Goal: Obtain resource: Download file/media

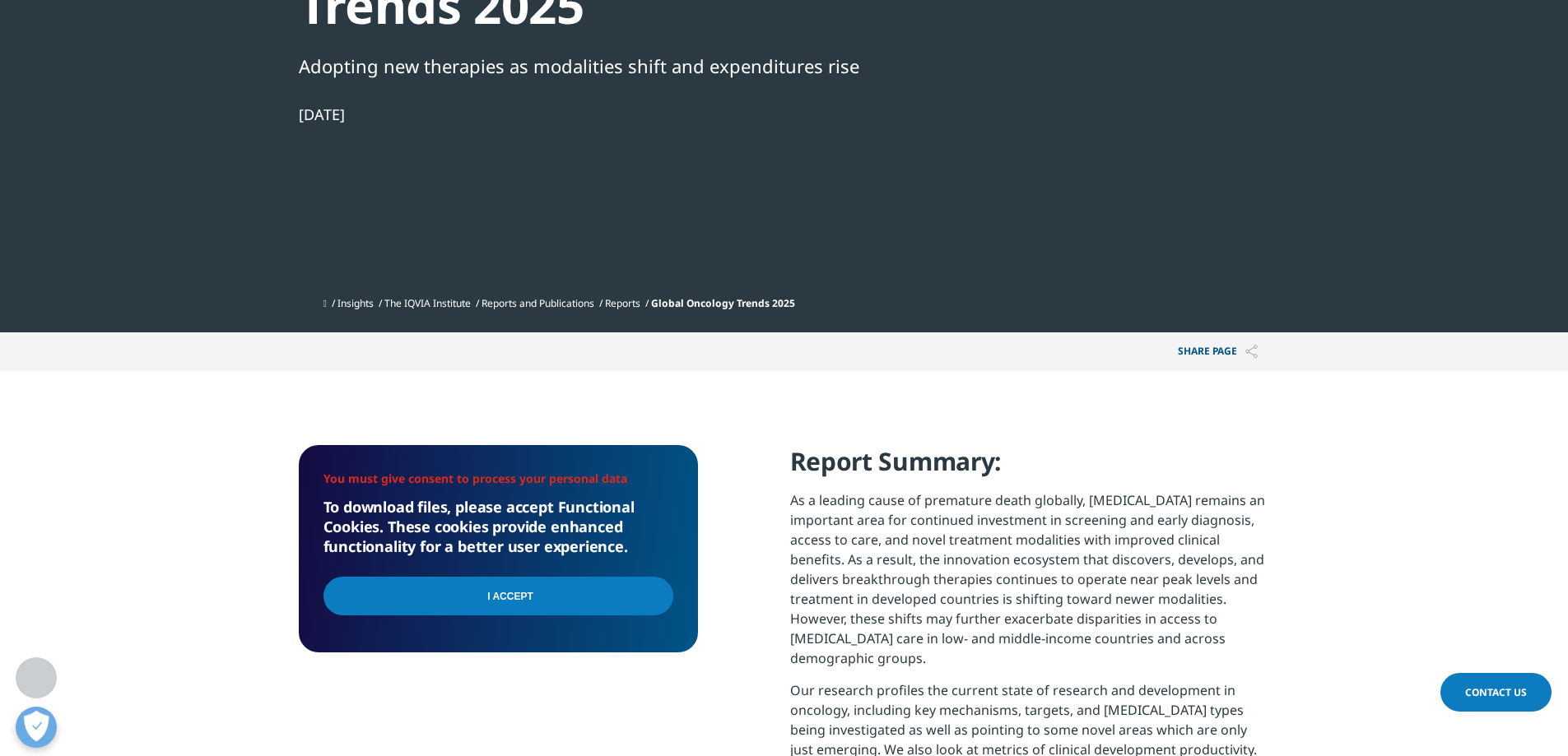
scroll to position [485, 971]
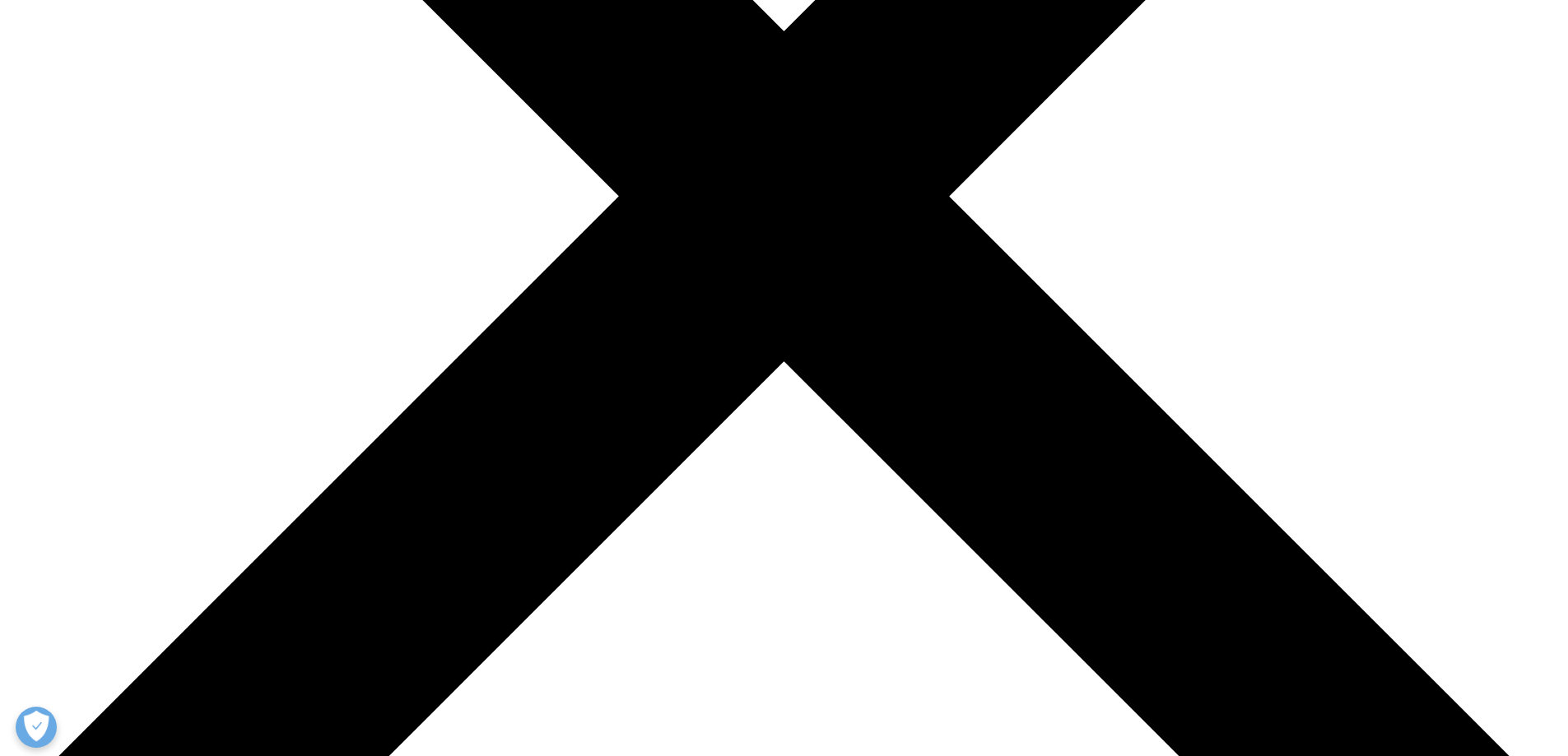
scroll to position [685, 0]
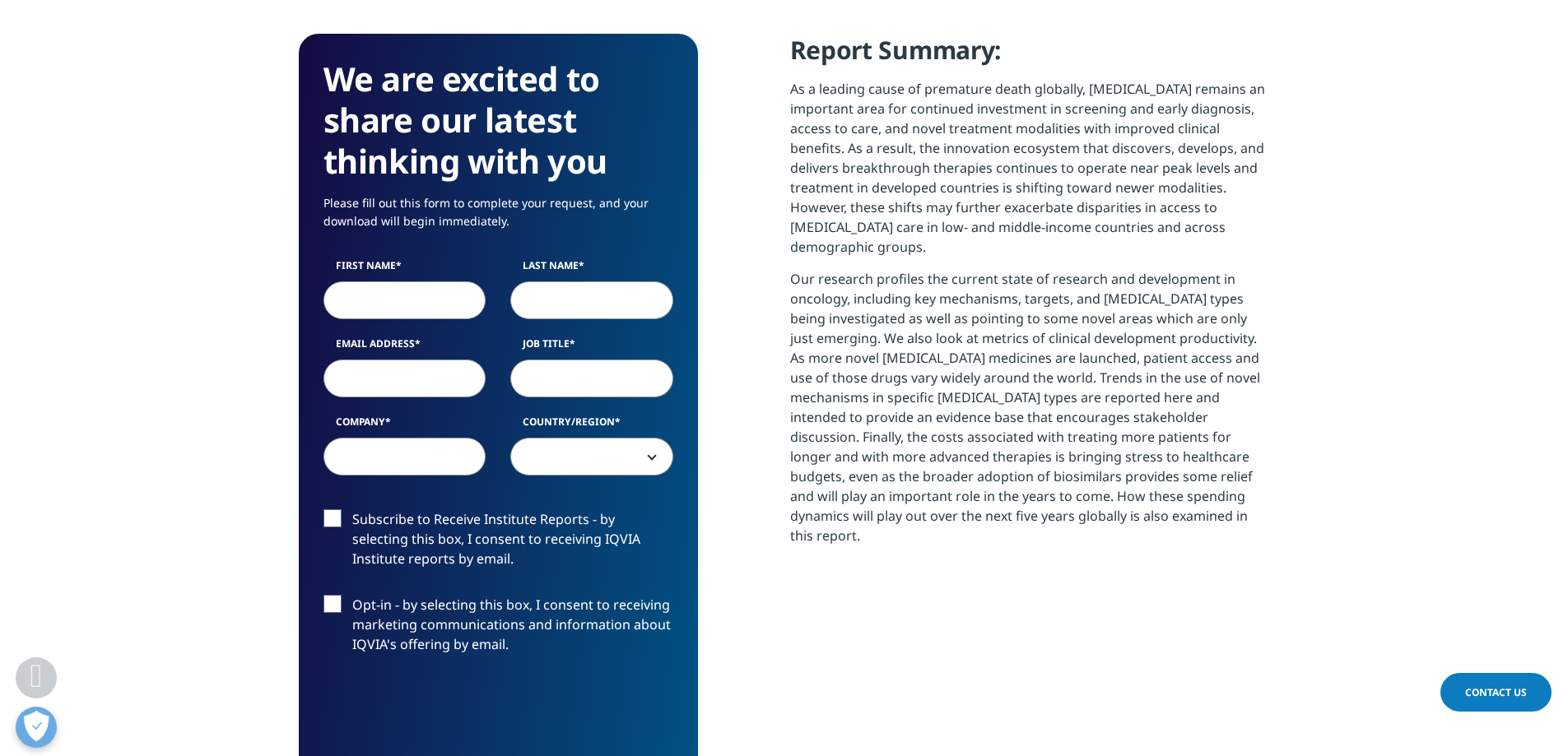
click at [412, 294] on input "First Name" at bounding box center [405, 301] width 163 height 38
type input "[DEMOGRAPHIC_DATA]"
click at [570, 298] on input "Last Name" at bounding box center [592, 301] width 163 height 38
type input "sdfsdf"
click at [393, 367] on input "Email Address" at bounding box center [405, 378] width 163 height 38
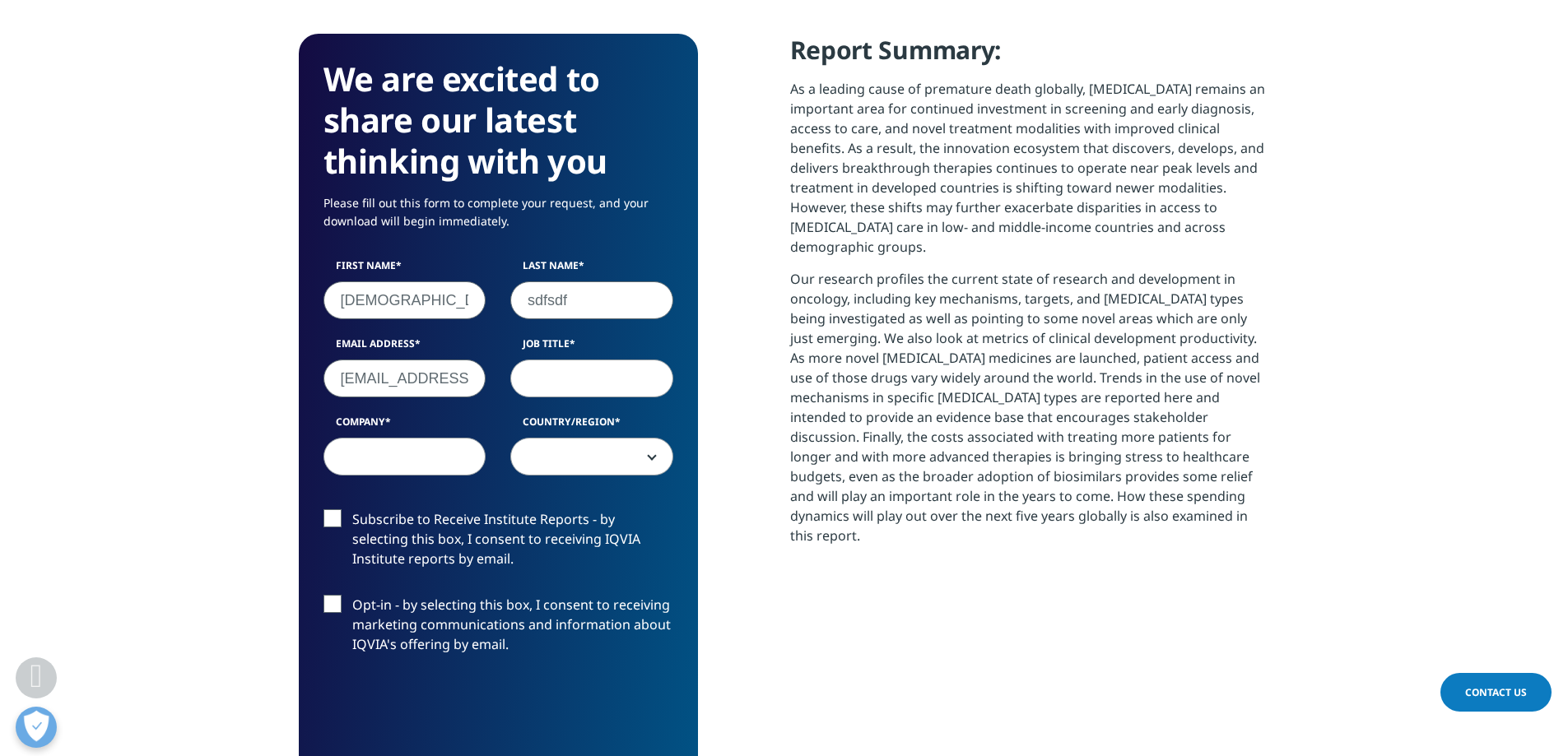
type input "[EMAIL_ADDRESS][DOMAIN_NAME]"
click at [556, 376] on input "Job Title" at bounding box center [592, 378] width 163 height 38
type input "dsd ser"
click at [406, 442] on input "Company" at bounding box center [405, 456] width 163 height 38
type input "ser"
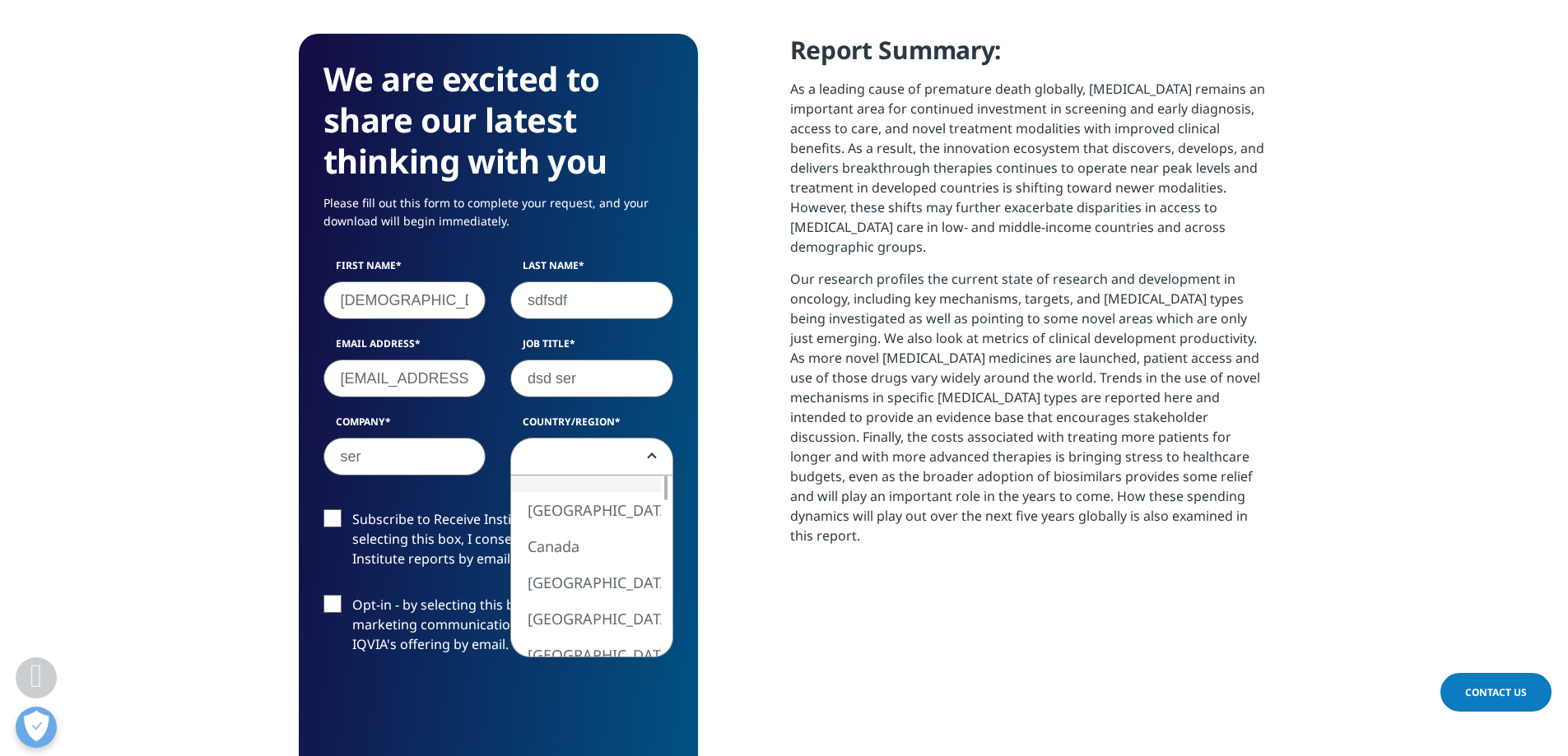
click at [588, 446] on span at bounding box center [591, 457] width 161 height 38
select select "Canada"
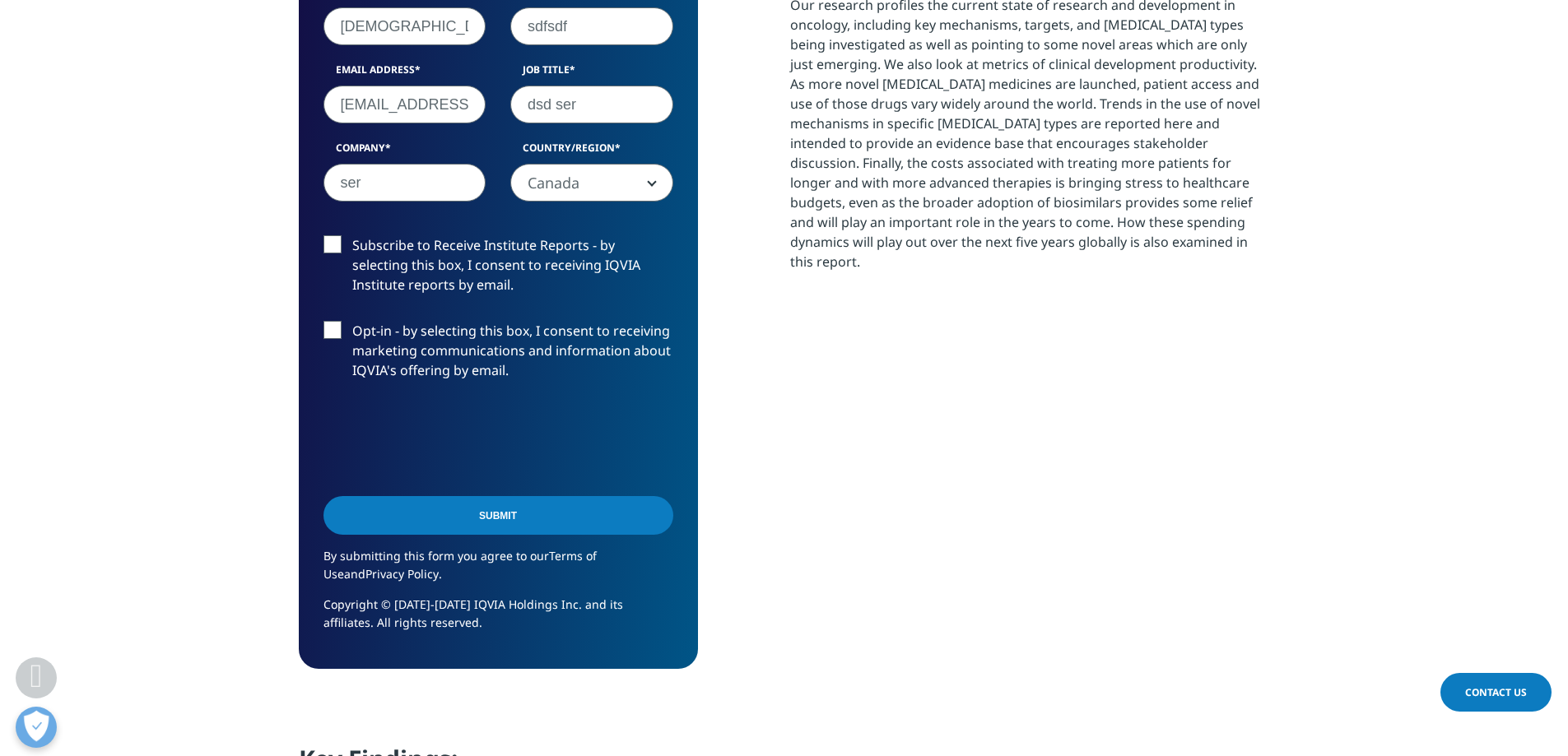
click at [524, 526] on input "Submit" at bounding box center [498, 515] width 350 height 39
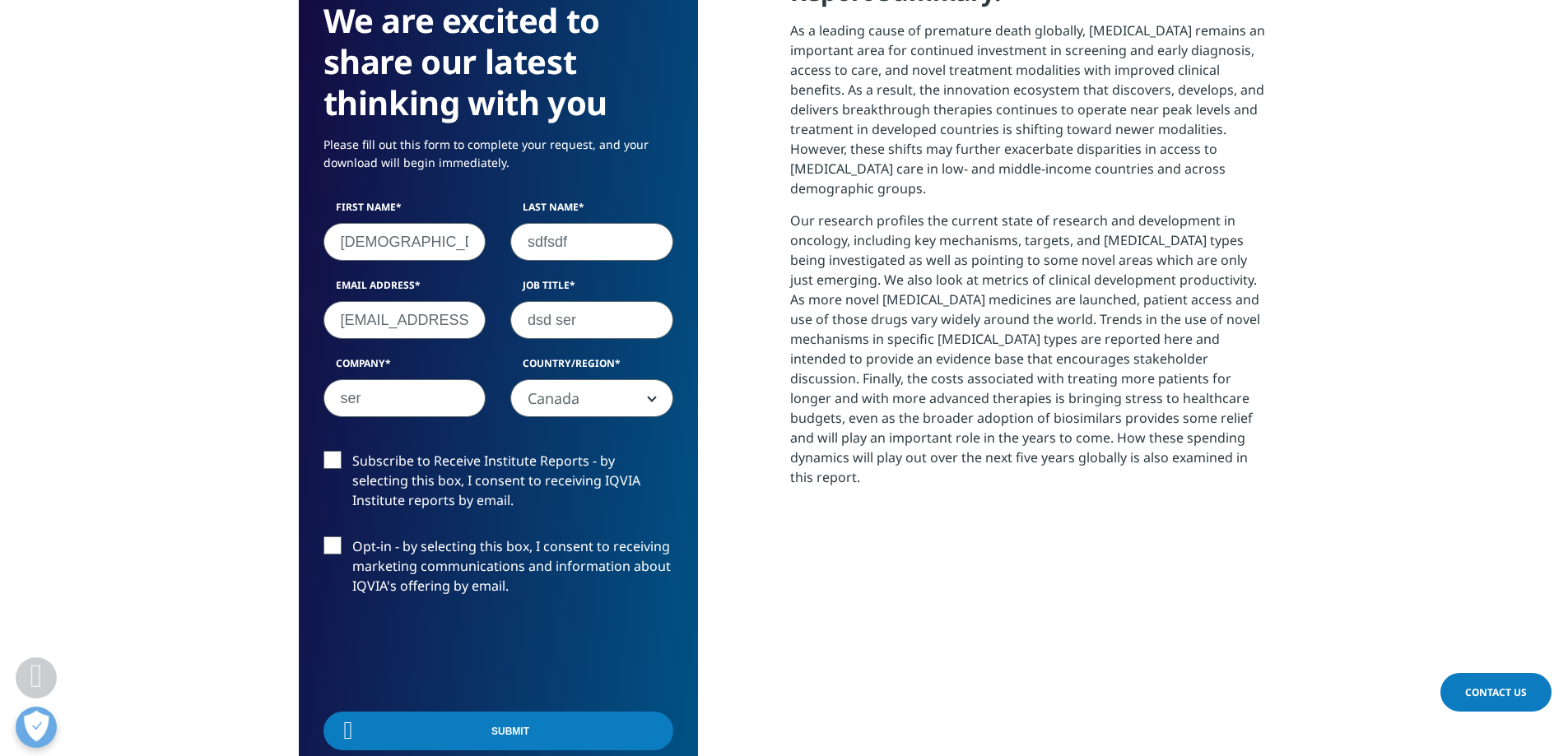
scroll to position [485, 971]
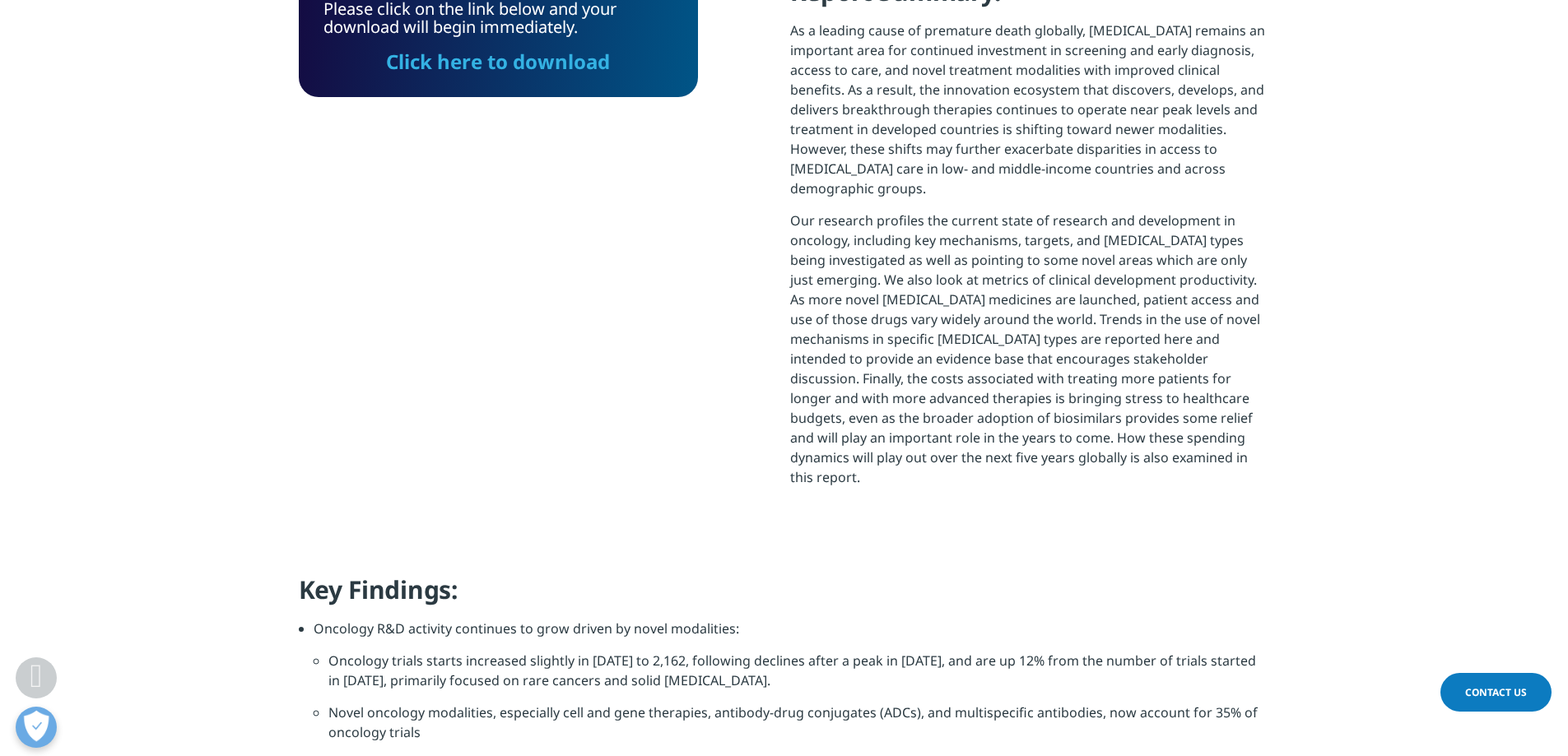
click at [532, 55] on link "Click here to download" at bounding box center [498, 61] width 224 height 28
